Goal: Find specific page/section: Find specific page/section

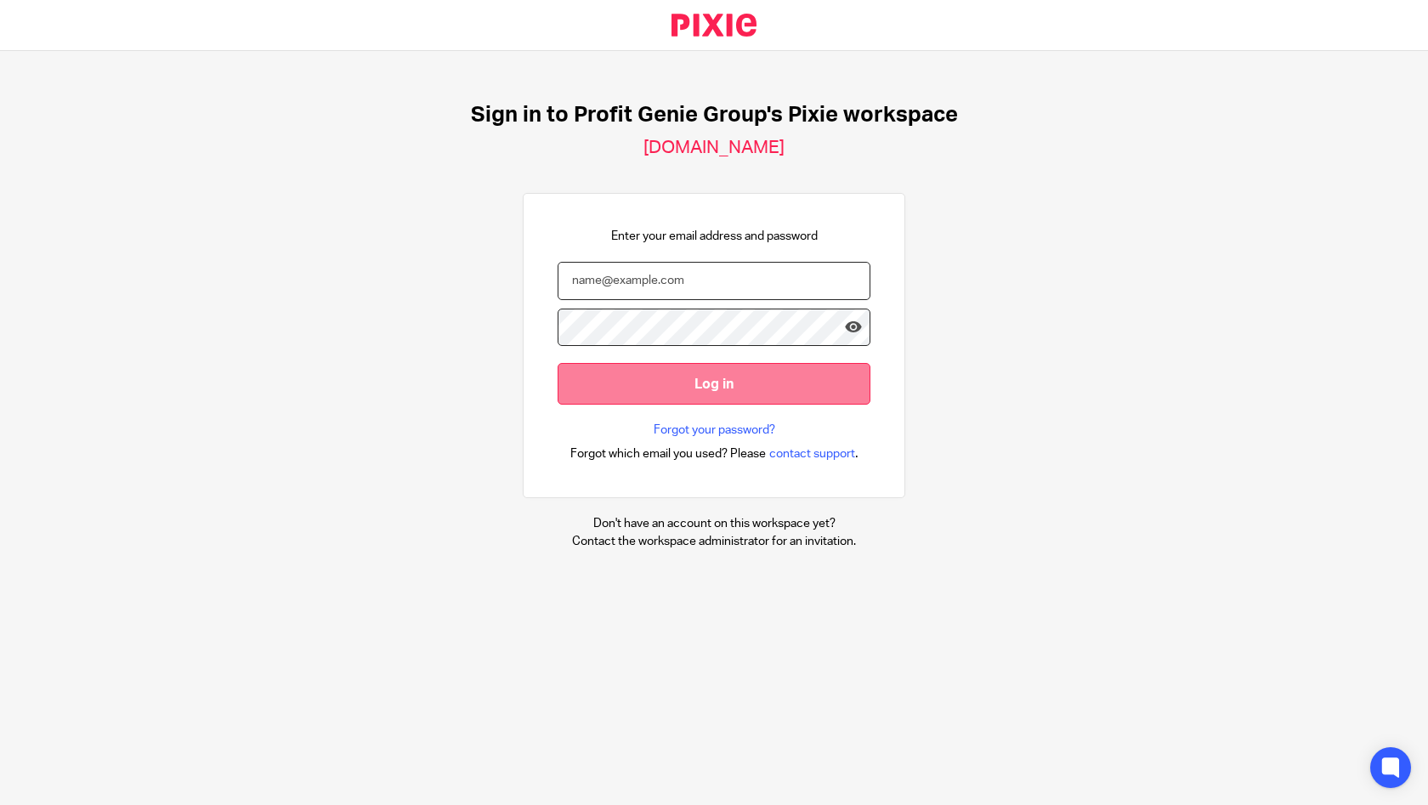
type input "[PERSON_NAME][EMAIL_ADDRESS][DOMAIN_NAME]"
click at [701, 383] on input "Log in" at bounding box center [714, 384] width 313 height 42
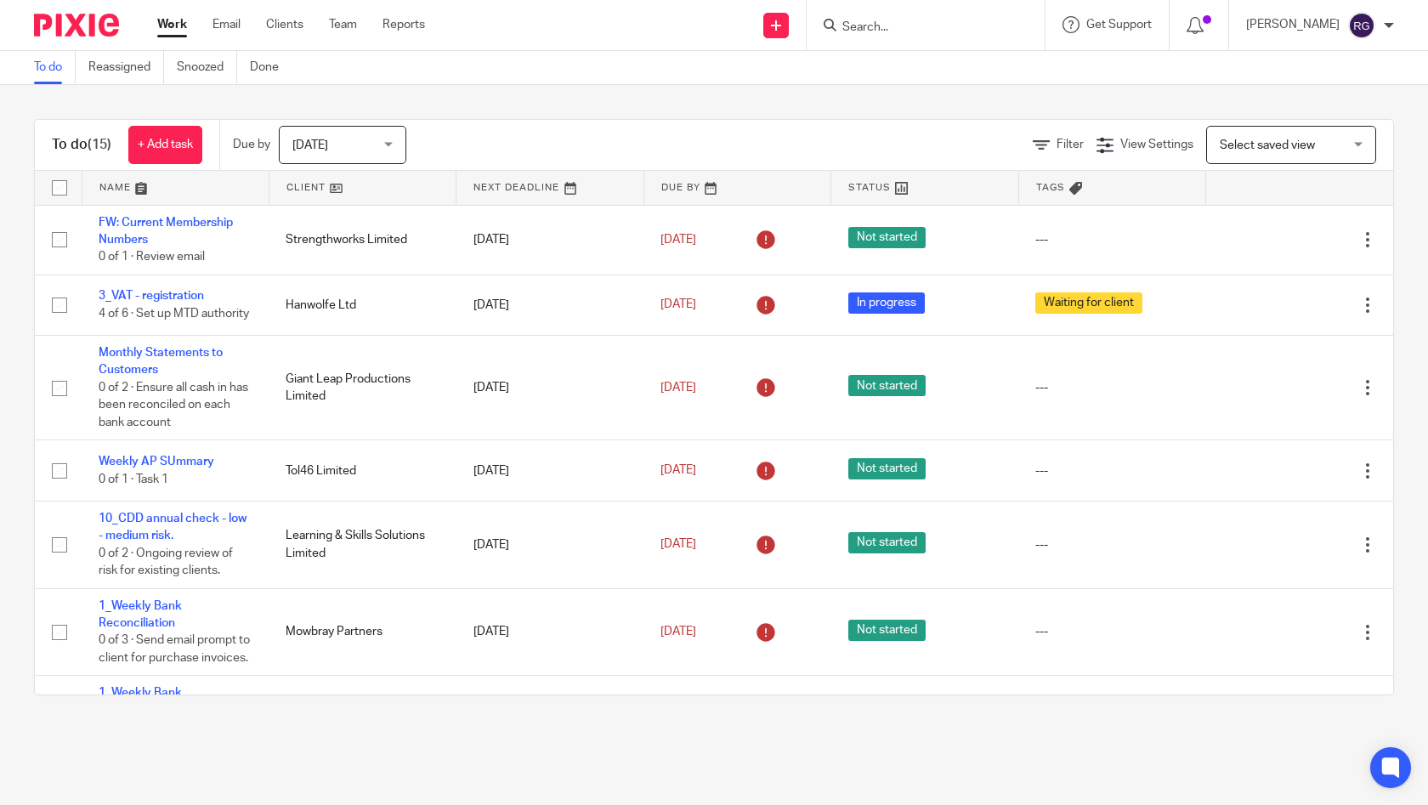
click at [895, 24] on input "Search" at bounding box center [917, 27] width 153 height 15
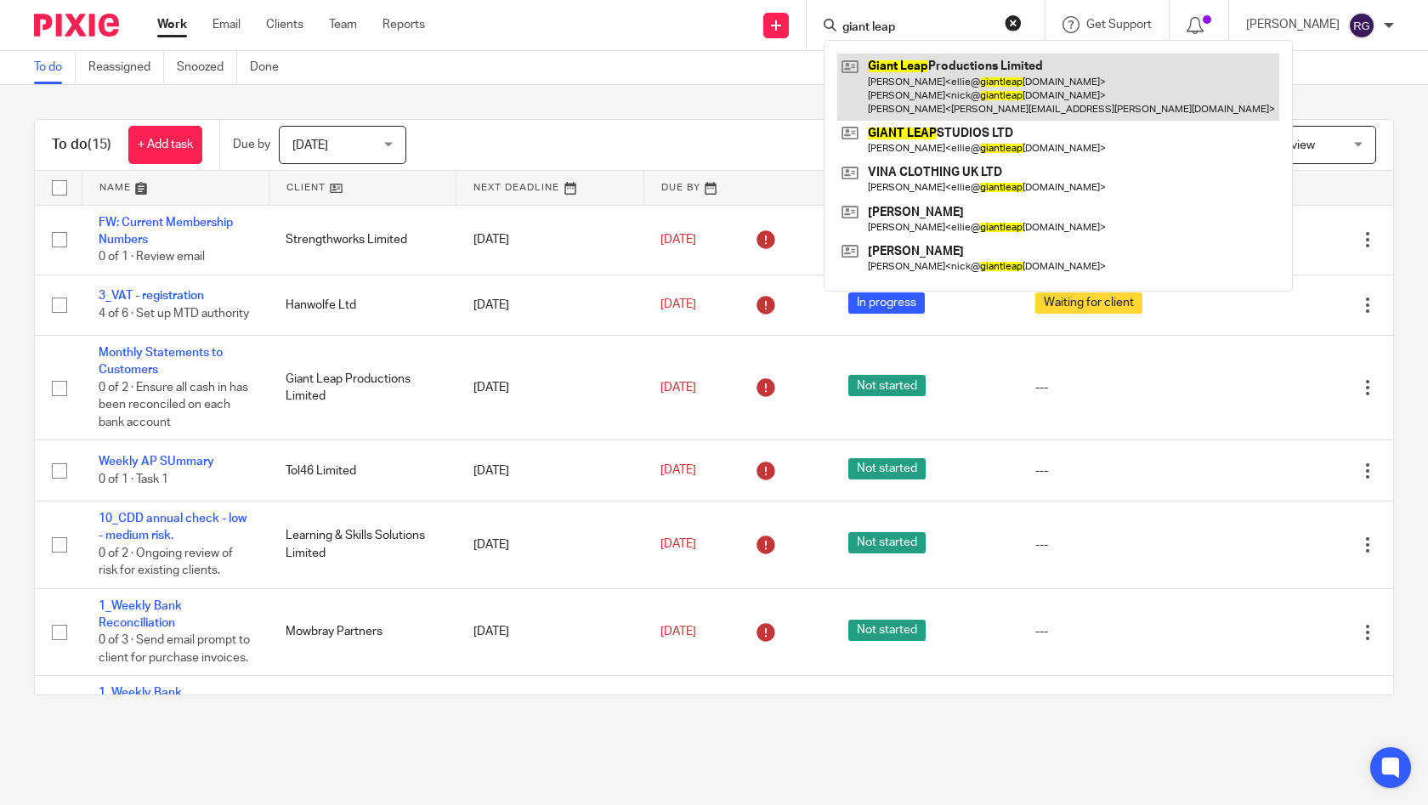
type input "giant leap"
click at [957, 82] on link at bounding box center [1058, 87] width 442 height 67
